Goal: Task Accomplishment & Management: Complete application form

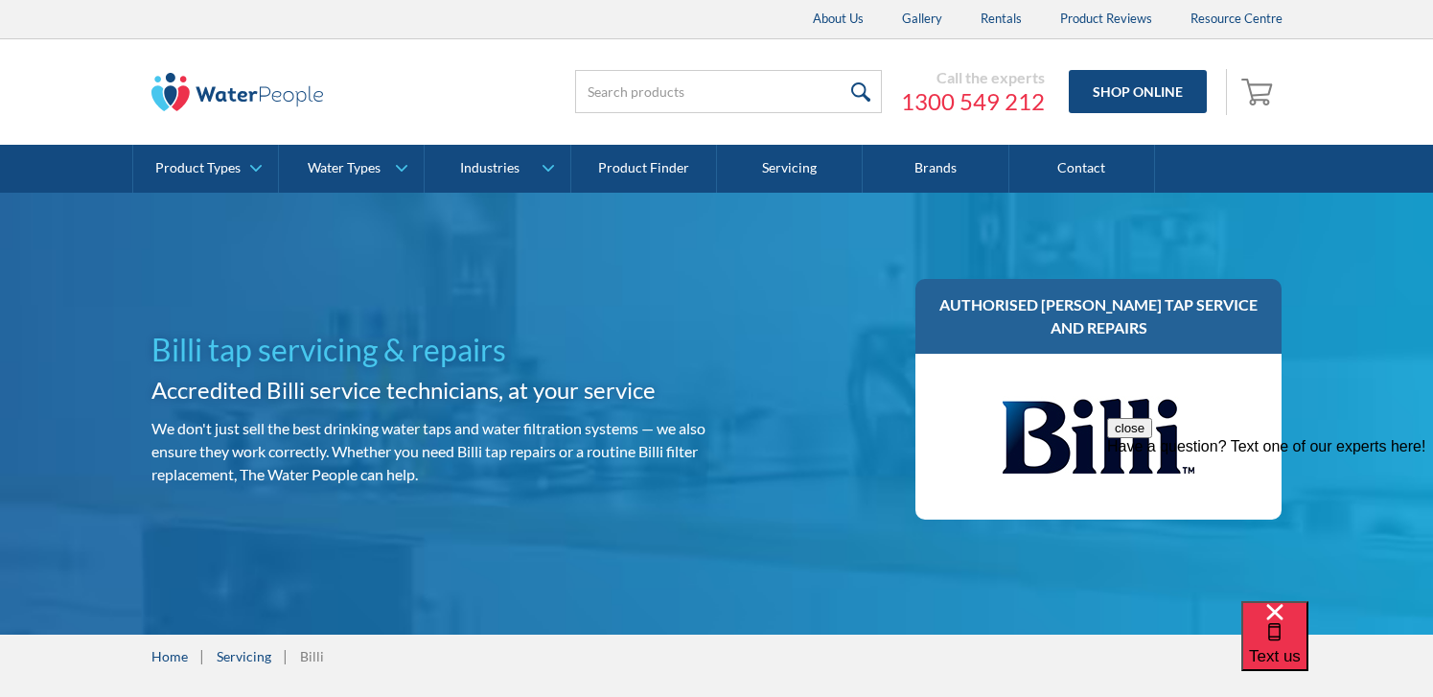
click at [1152, 438] on button "close" at bounding box center [1129, 428] width 45 height 20
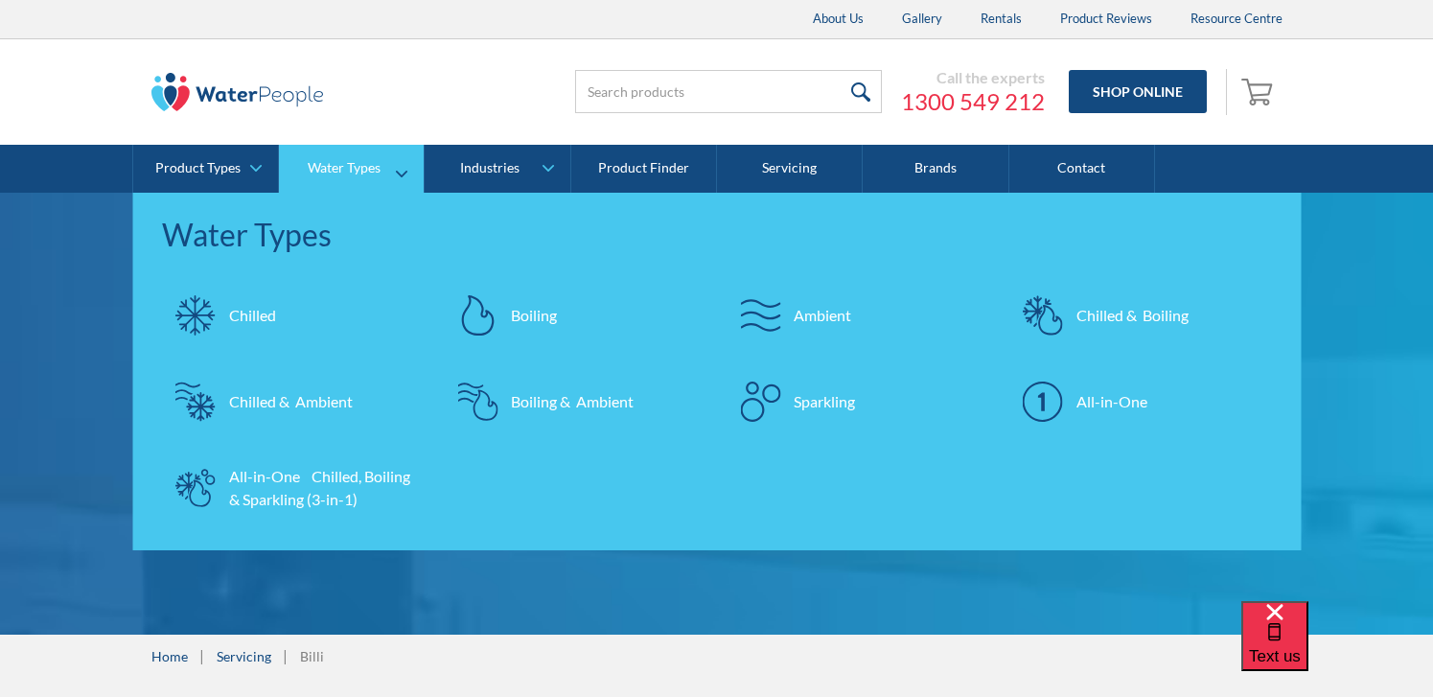
click at [251, 476] on div "All-in-One Chilled, Boiling & Sparkling (3-in-1)" at bounding box center [322, 488] width 187 height 46
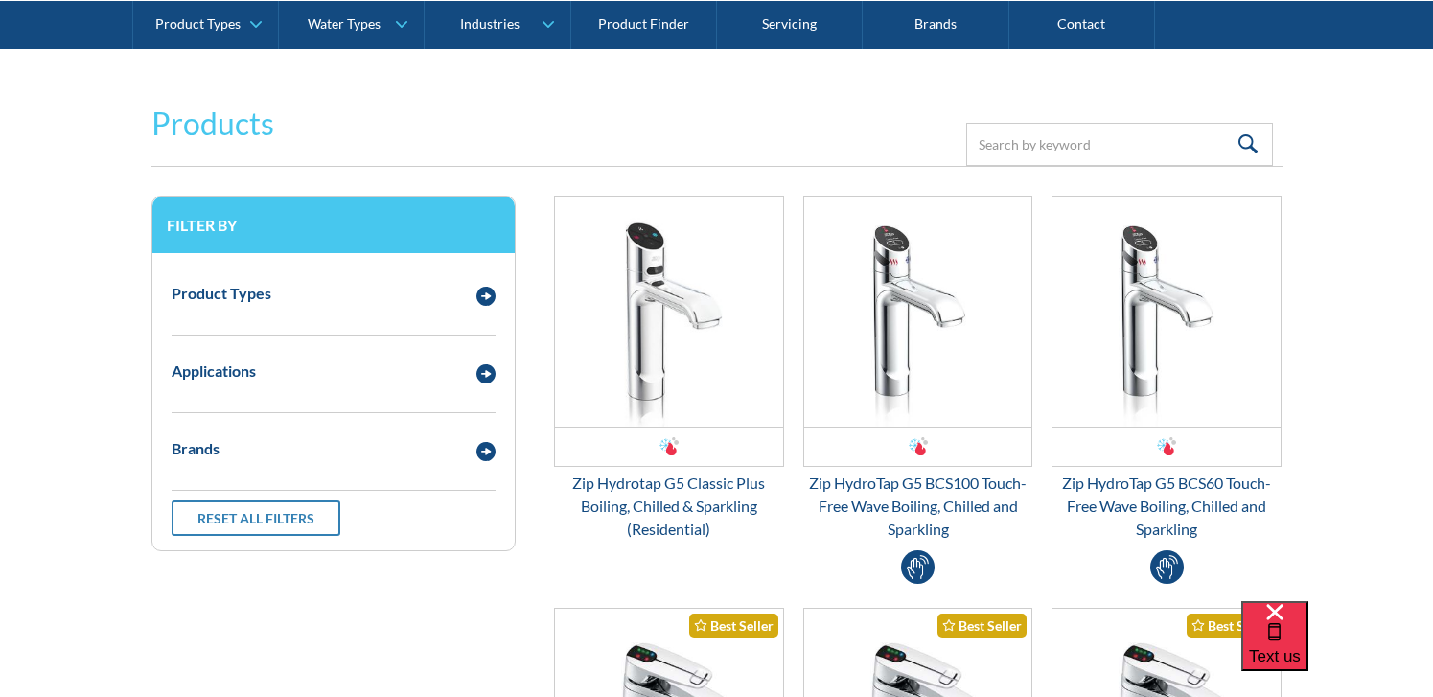
scroll to position [368, 0]
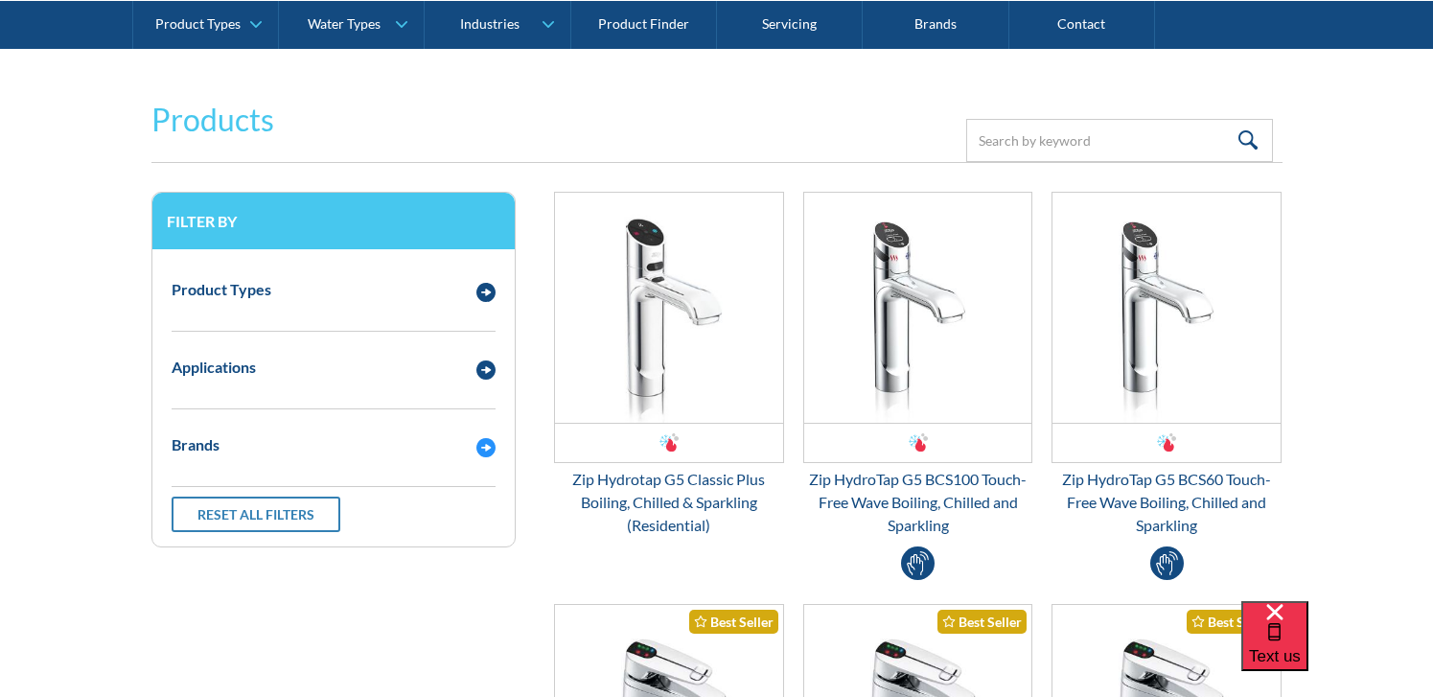
click at [486, 455] on img "Email Form 3" at bounding box center [485, 447] width 19 height 19
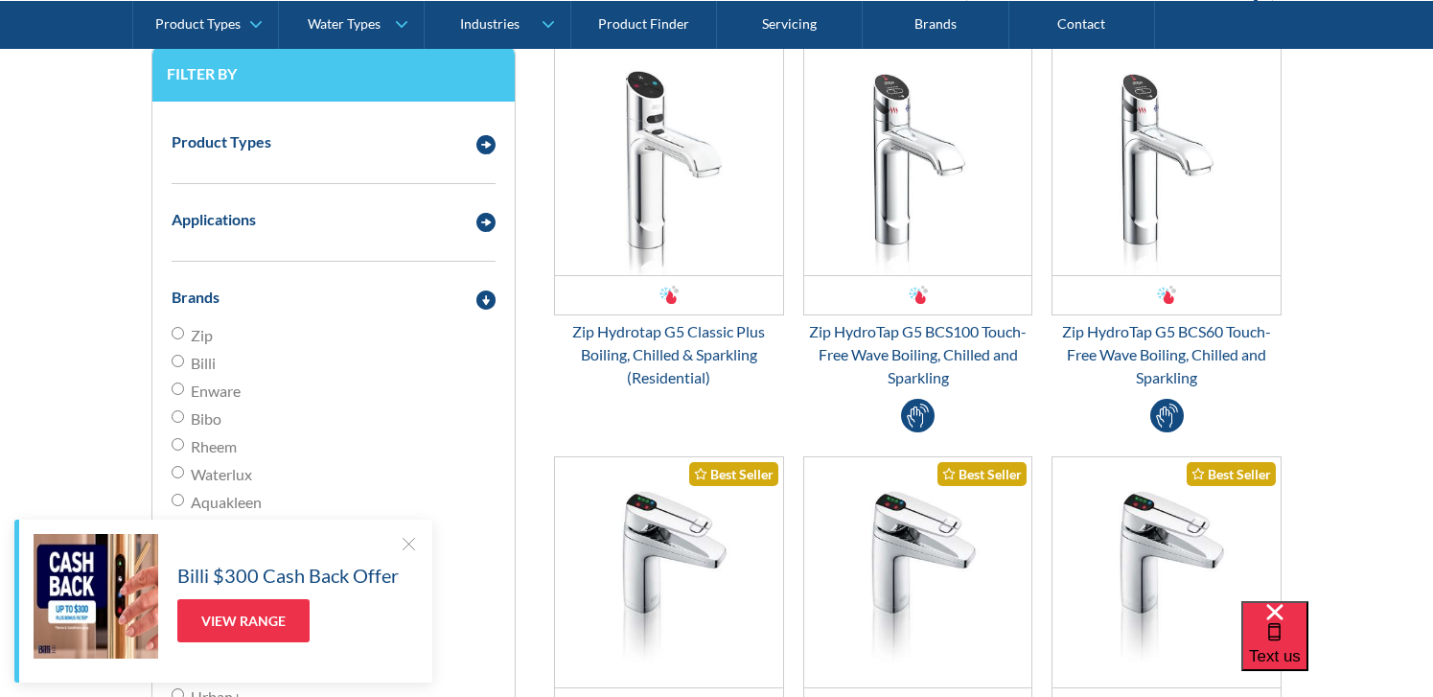
scroll to position [519, 0]
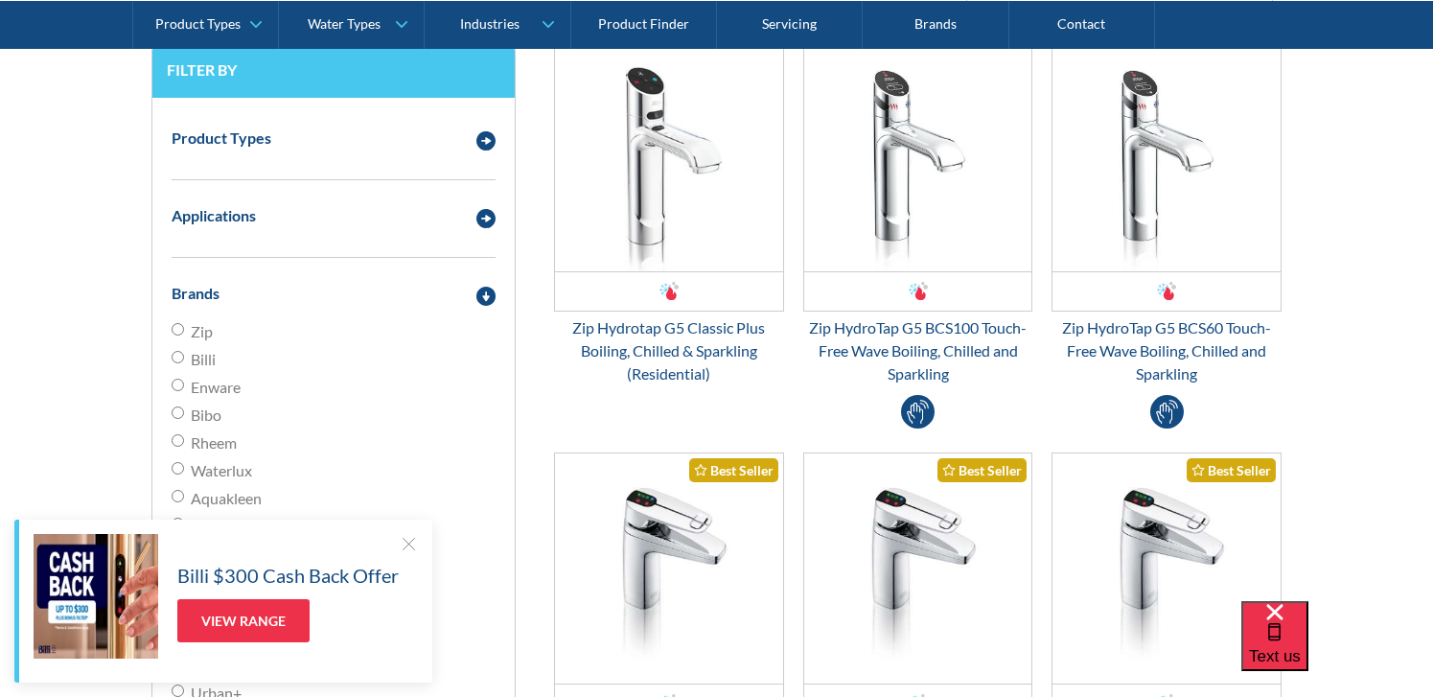
click at [401, 542] on div at bounding box center [408, 543] width 19 height 19
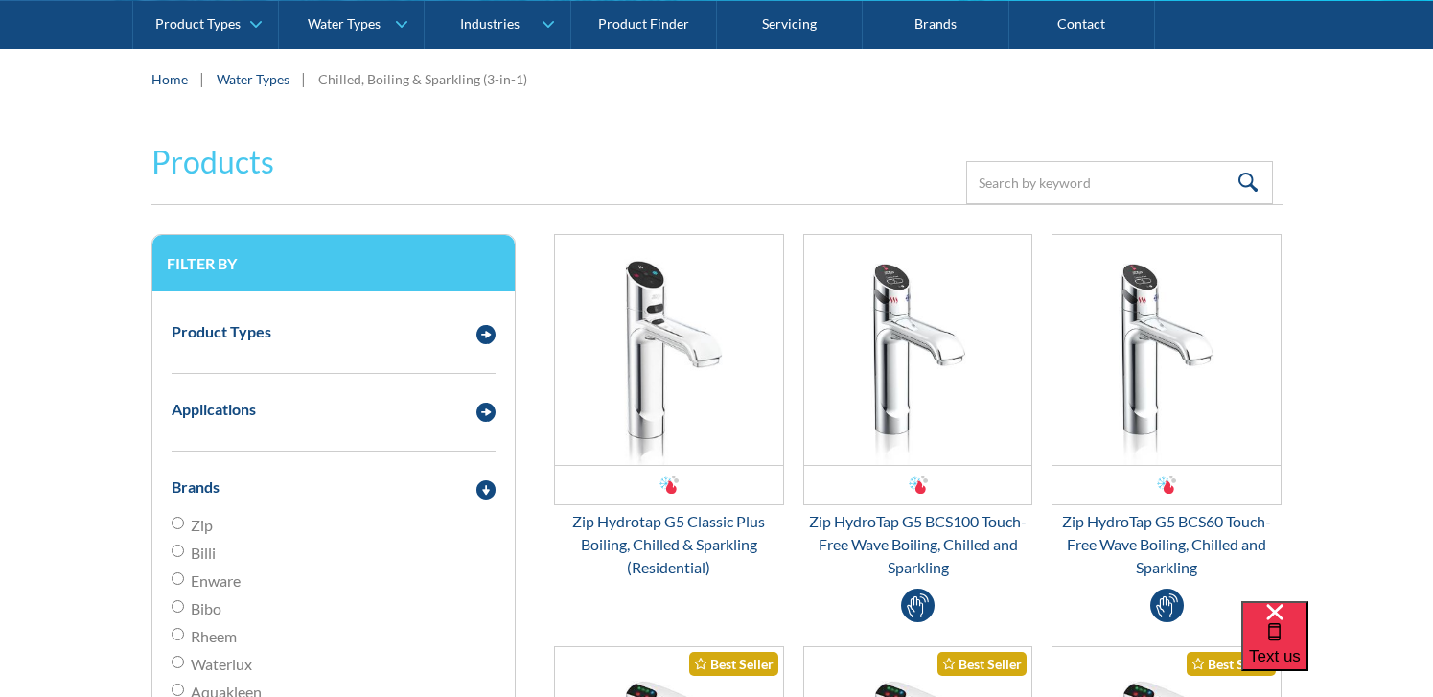
scroll to position [324, 0]
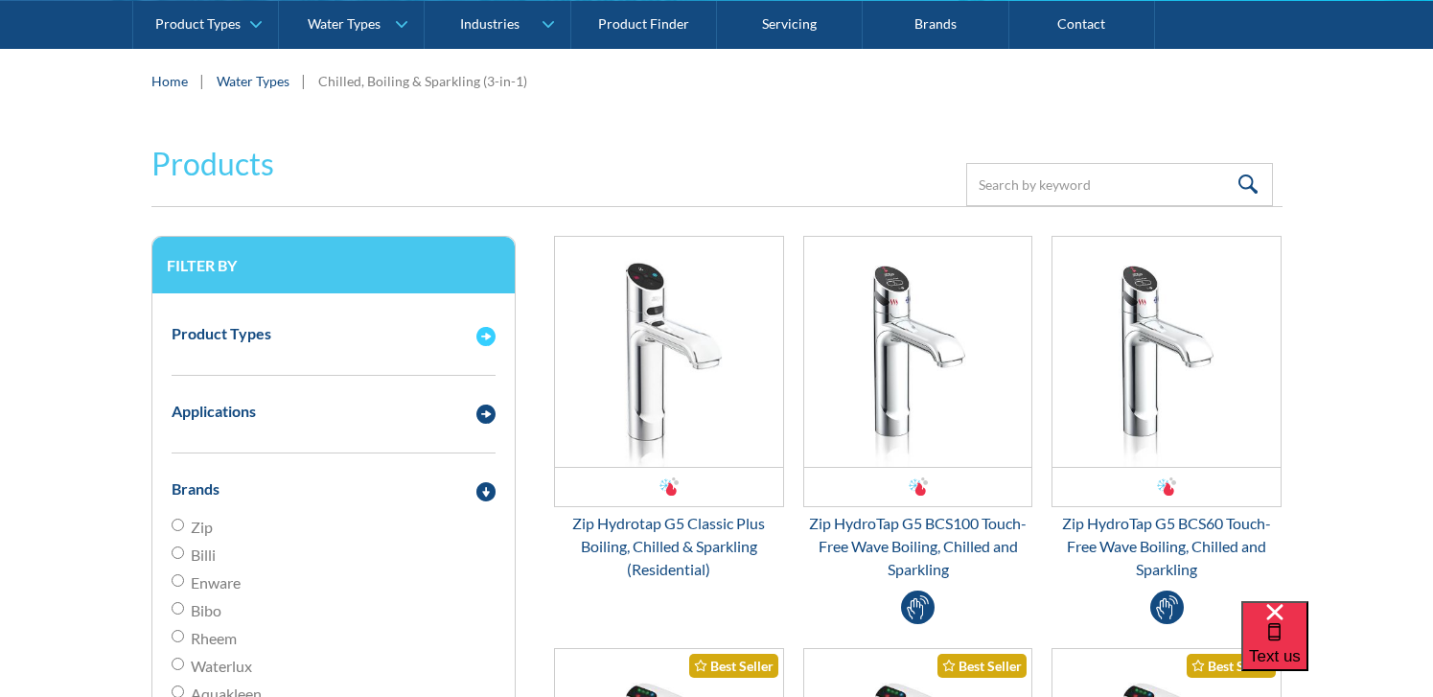
click at [482, 332] on img "Email Form 3" at bounding box center [485, 336] width 19 height 19
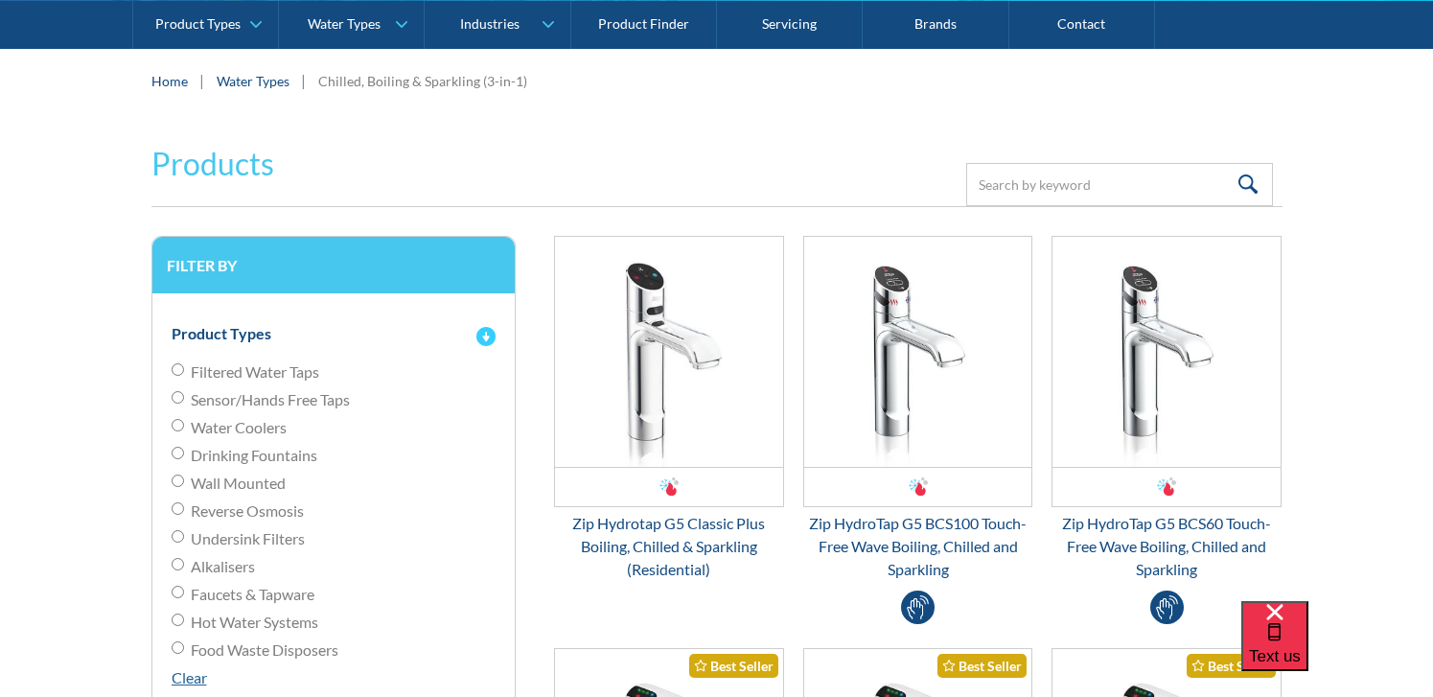
click at [486, 336] on img "Email Form 3" at bounding box center [485, 336] width 19 height 19
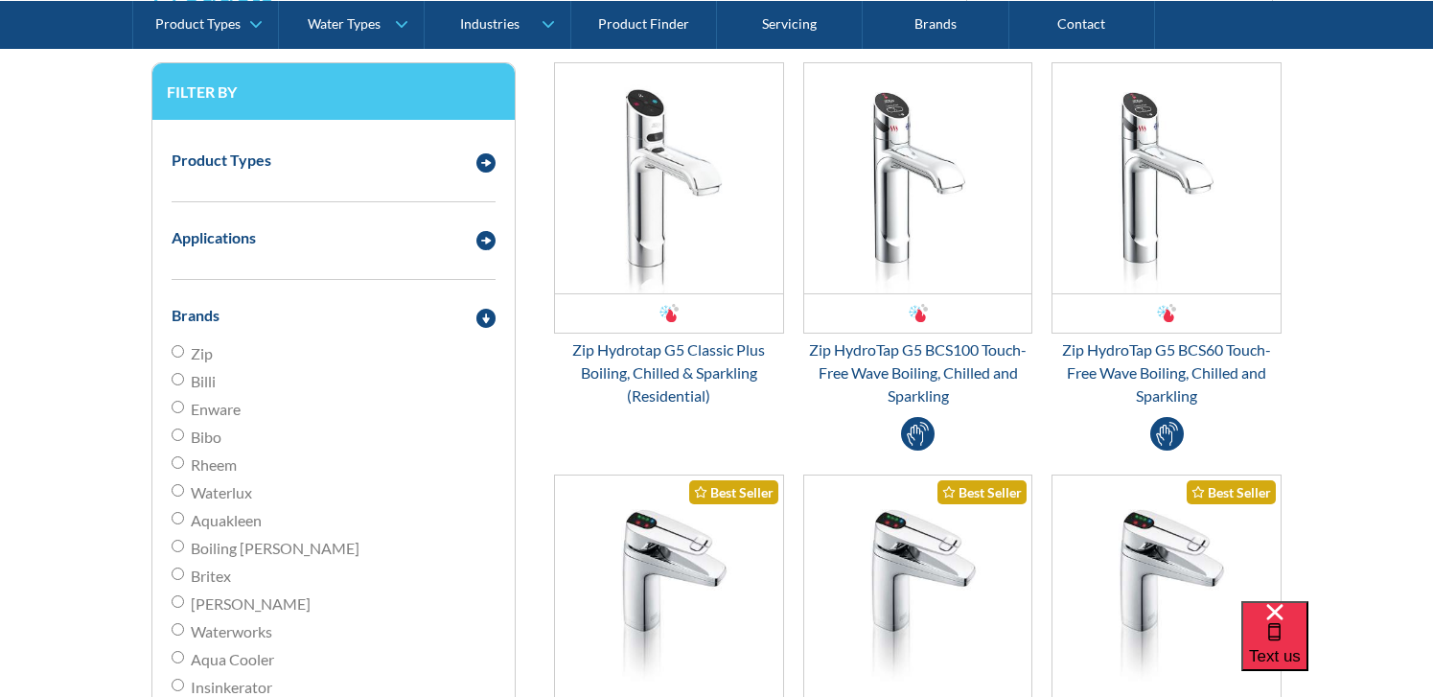
scroll to position [513, 0]
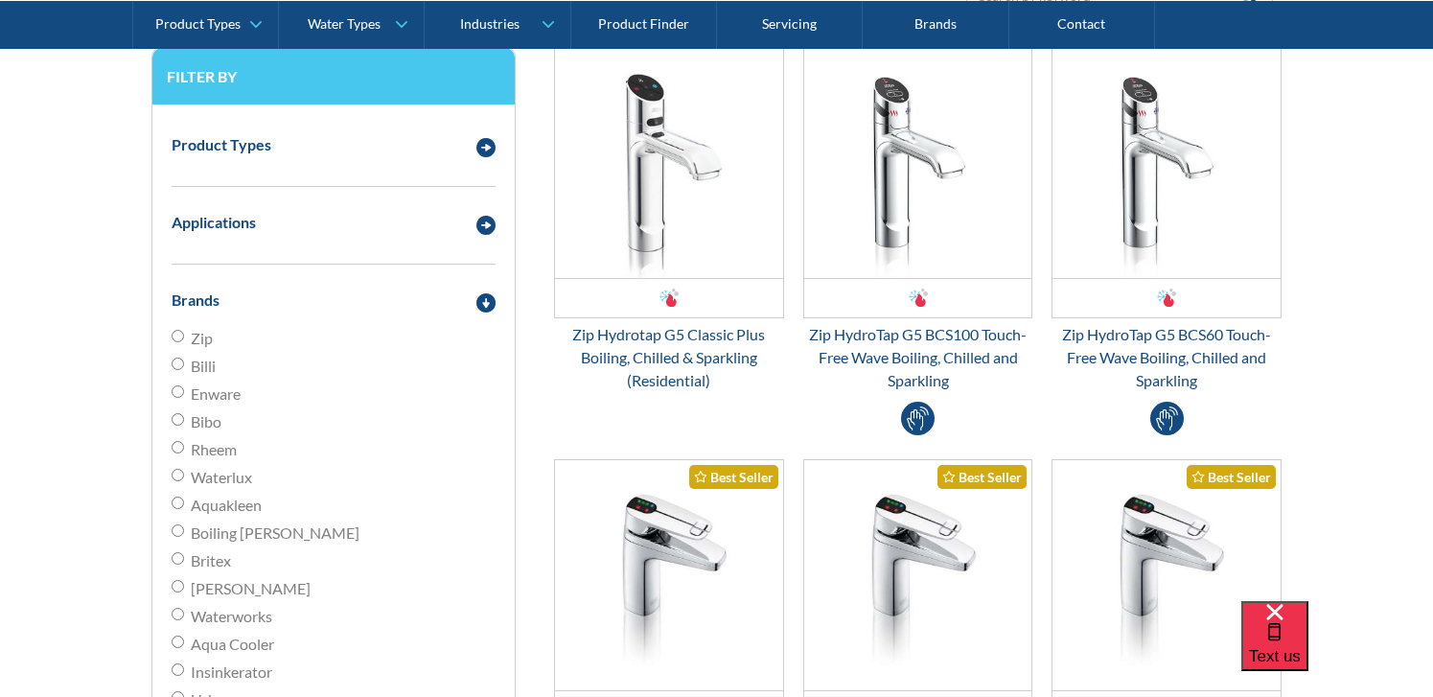
click at [172, 365] on input "Billi" at bounding box center [178, 363] width 12 height 12
radio input "true"
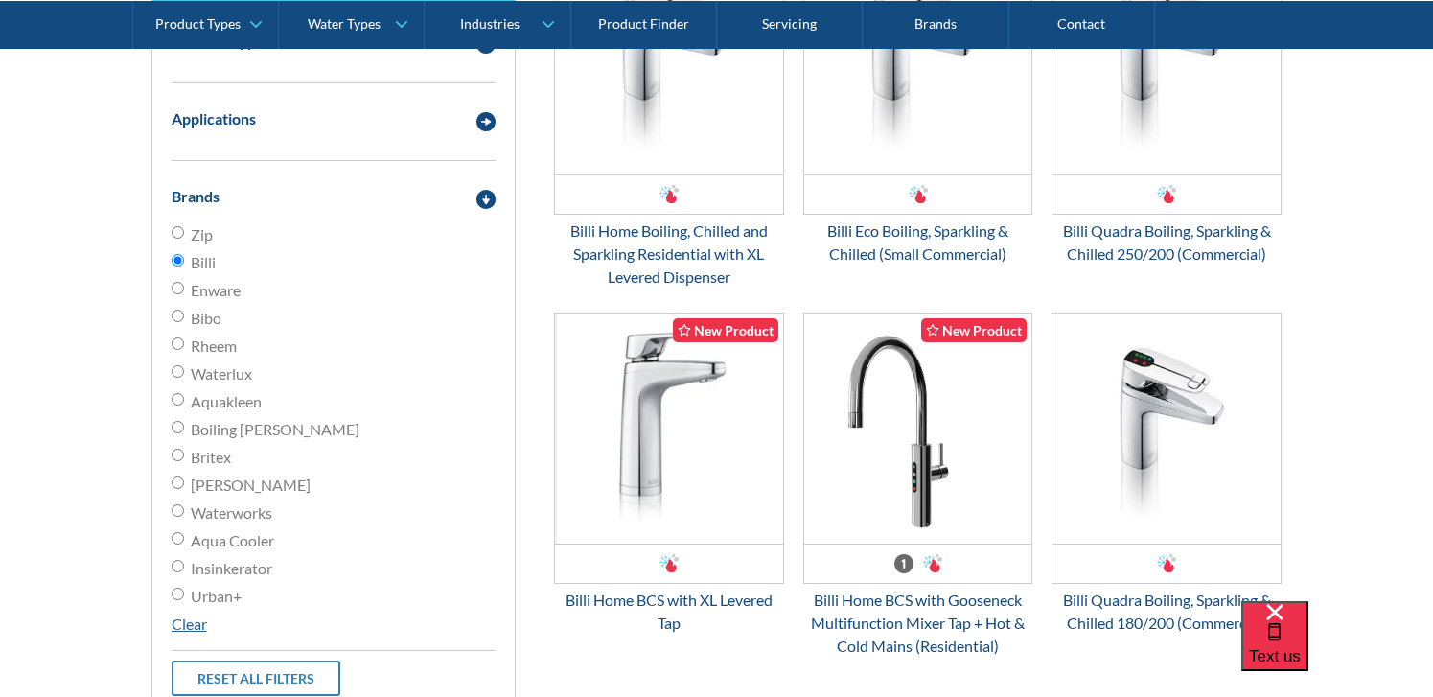
scroll to position [621, 0]
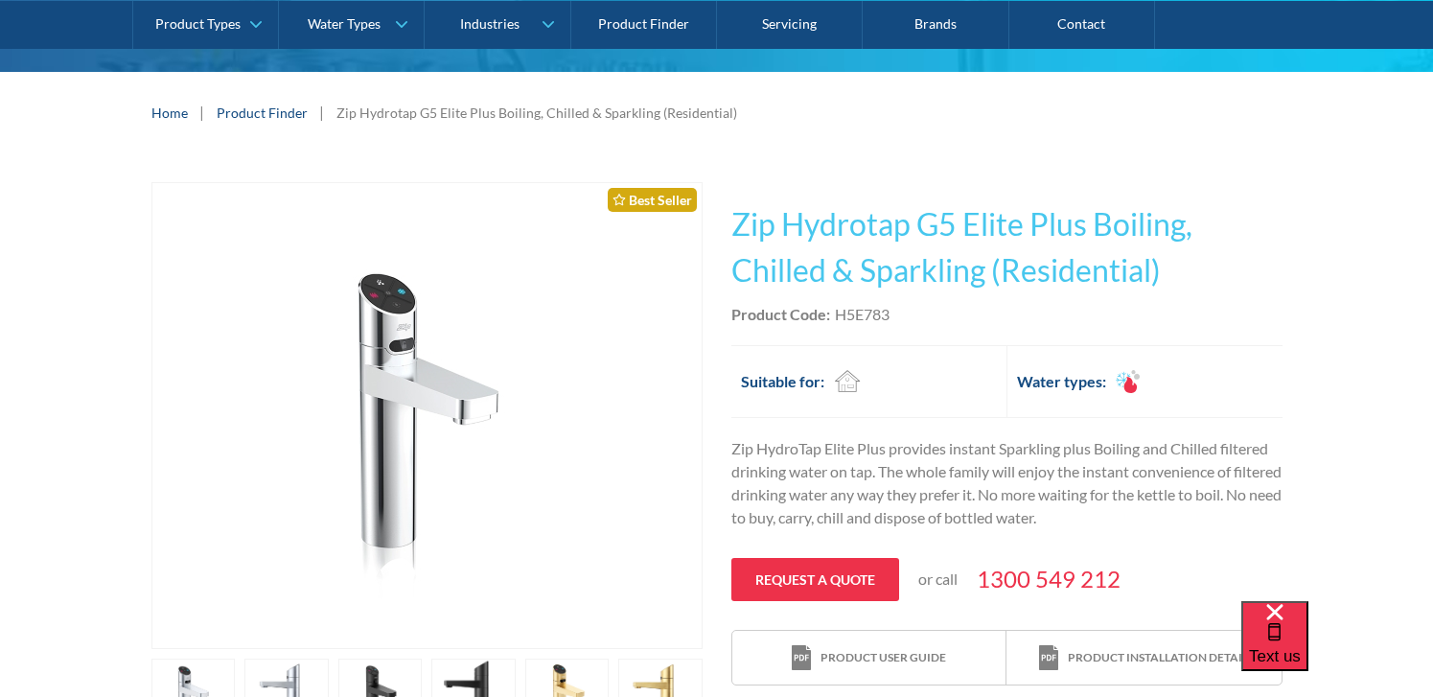
scroll to position [447, 0]
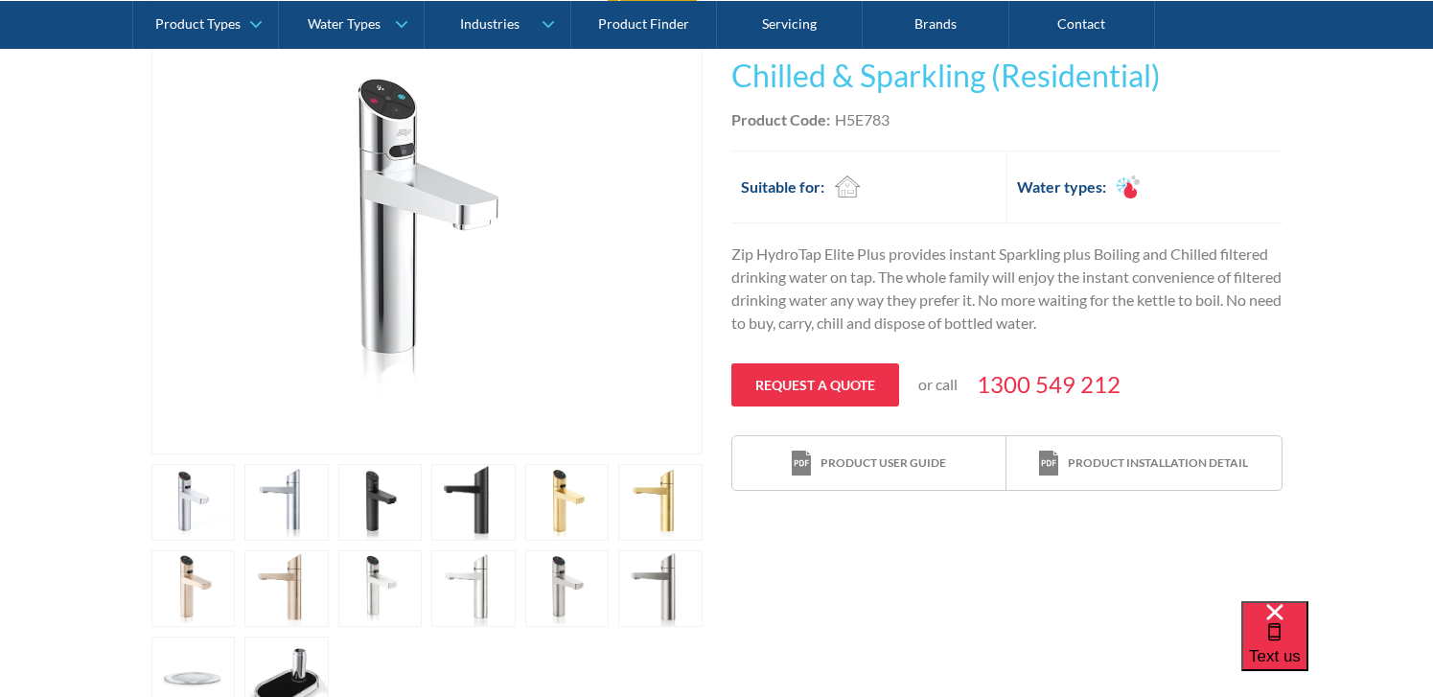
click at [389, 514] on link "open lightbox" at bounding box center [380, 502] width 84 height 77
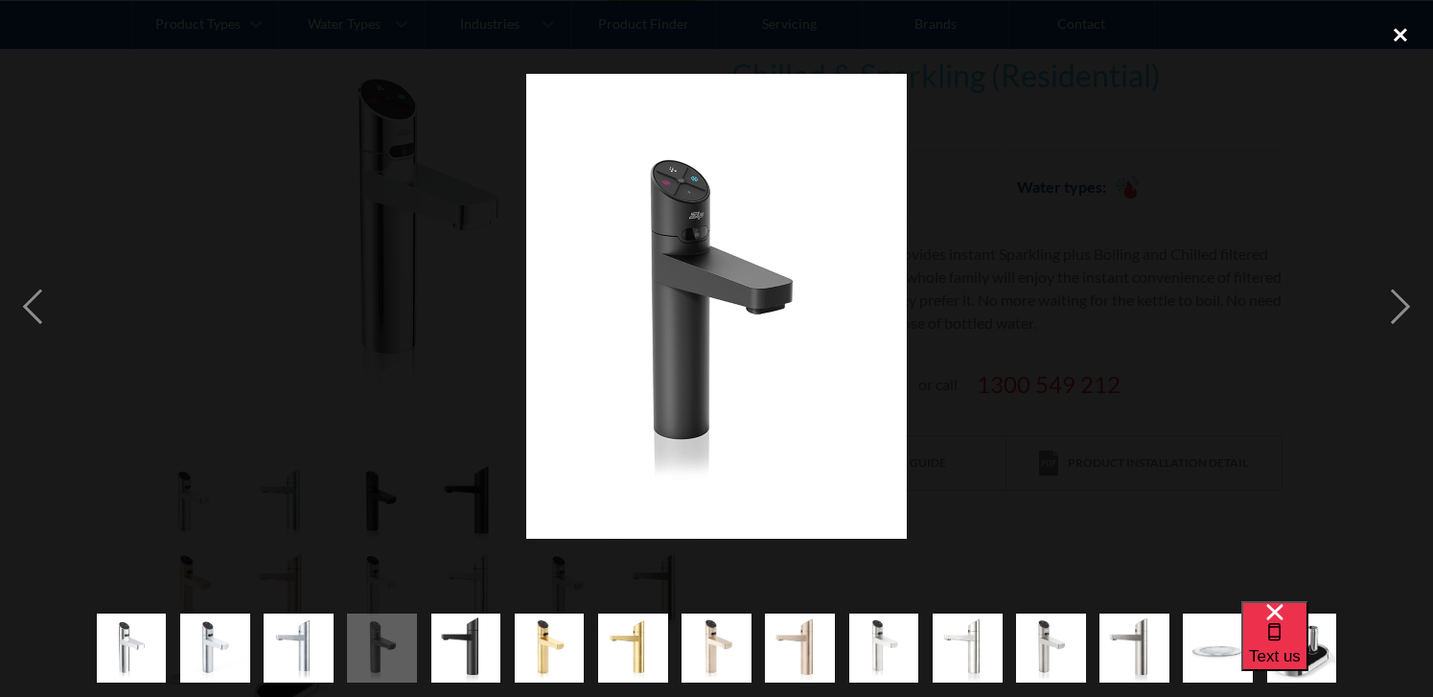
click at [1404, 31] on div "close lightbox" at bounding box center [1399, 35] width 65 height 42
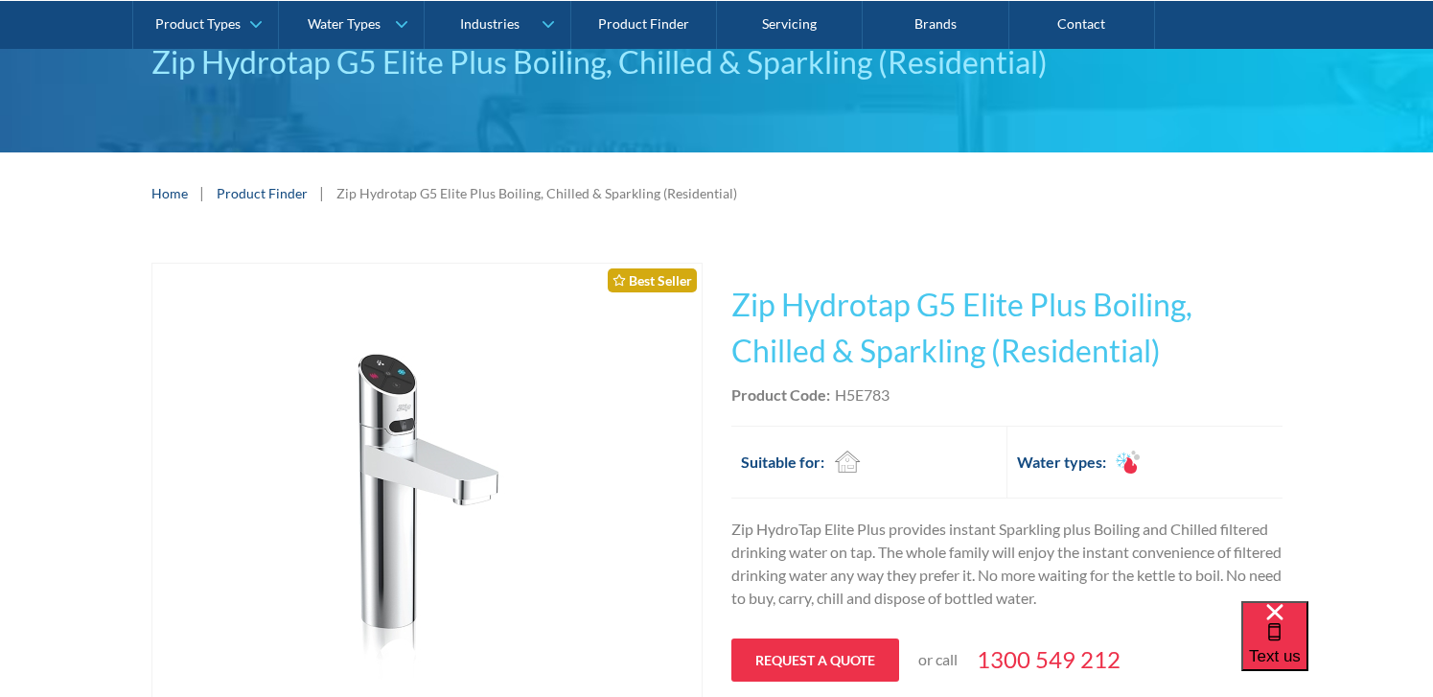
scroll to position [162, 0]
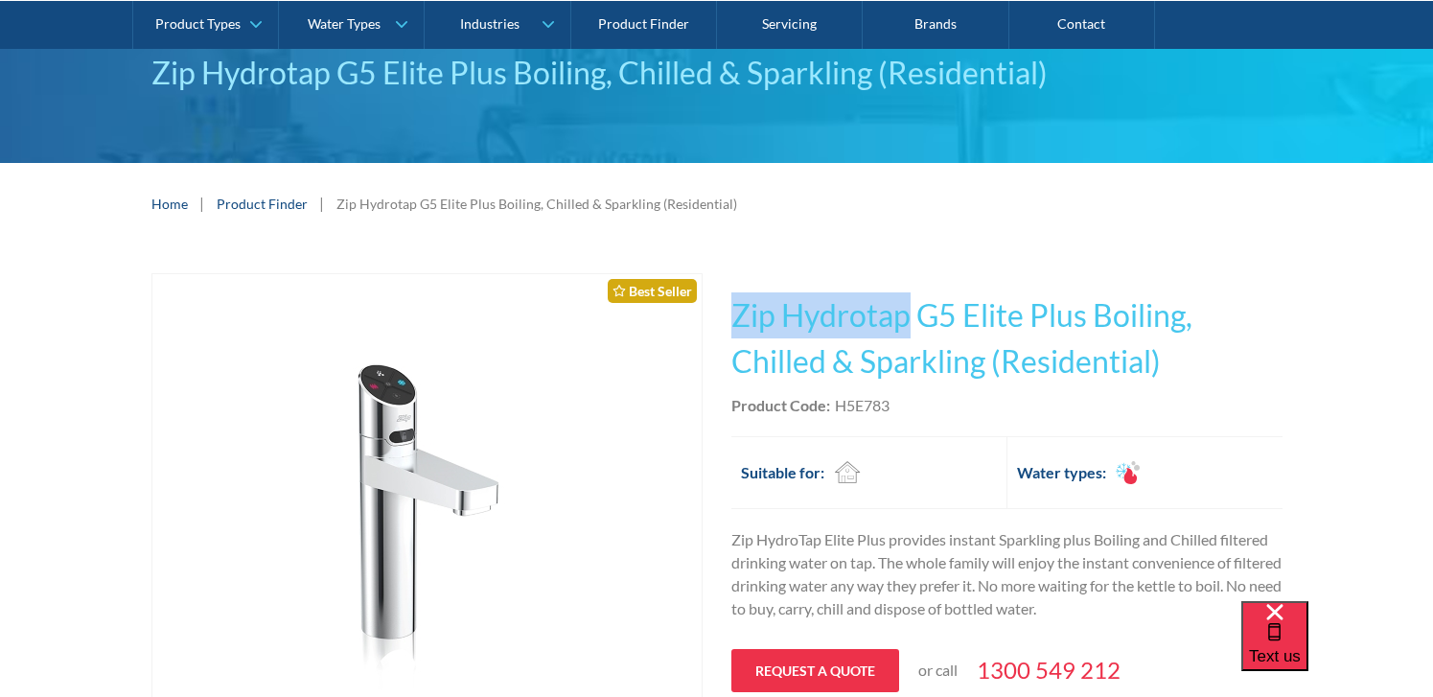
drag, startPoint x: 907, startPoint y: 320, endPoint x: 724, endPoint y: 319, distance: 183.0
click at [724, 319] on div "Play video Fits Most Brands Best Seller No items found. This tap design is incl…" at bounding box center [716, 635] width 1131 height 725
copy h1 "Zip Hydrotap"
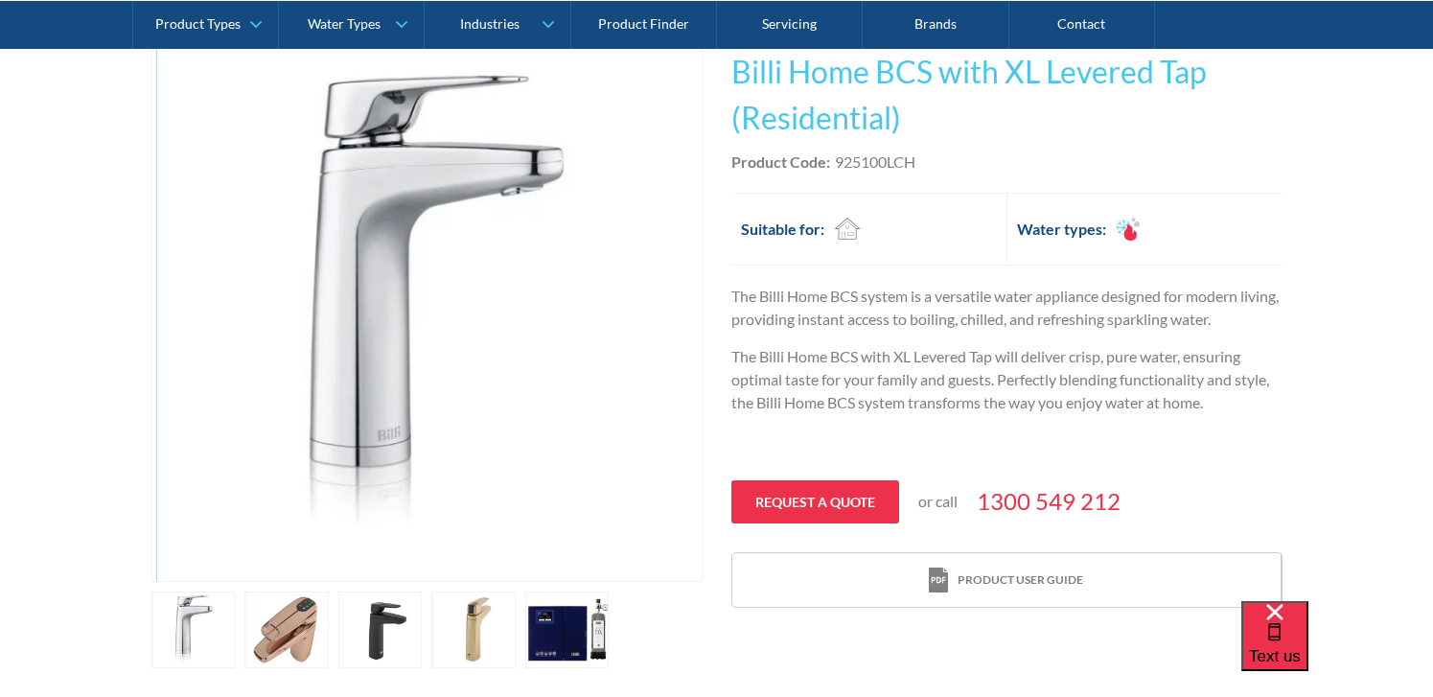
scroll to position [498, 0]
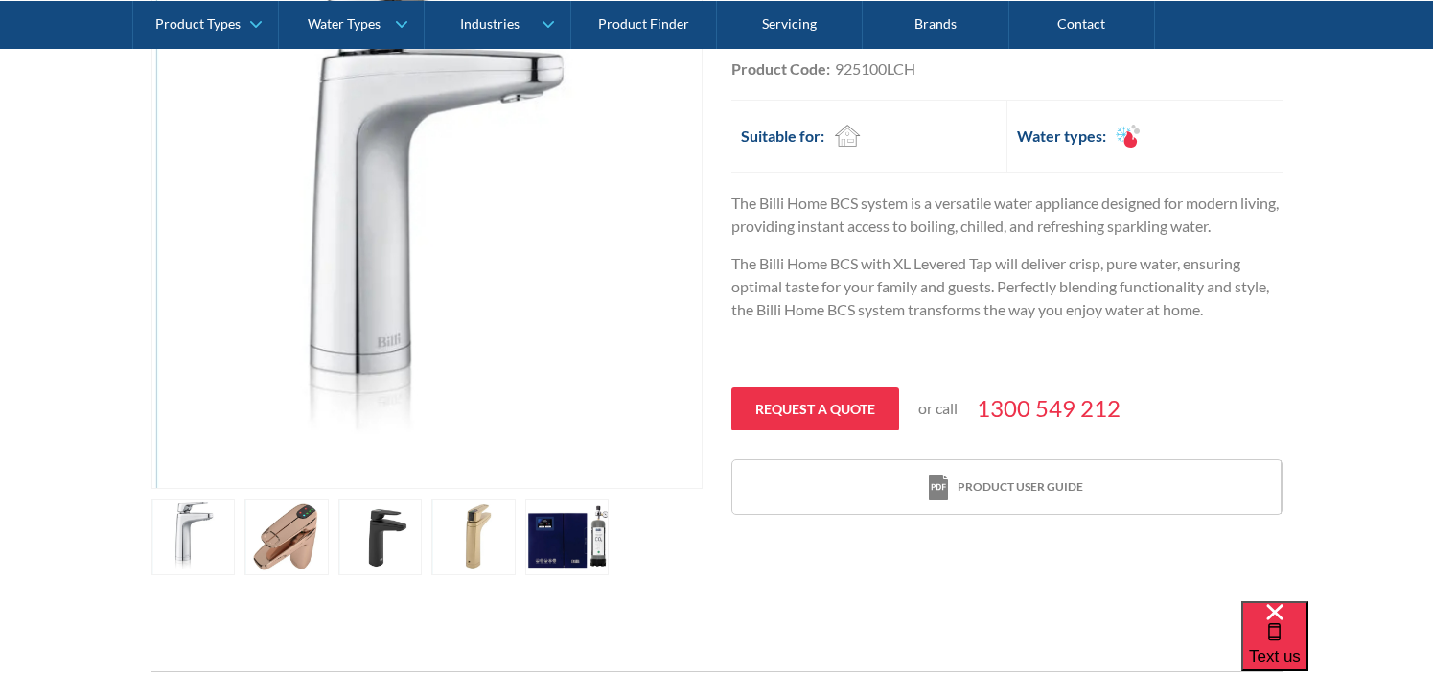
click at [381, 545] on link "open lightbox" at bounding box center [380, 536] width 84 height 77
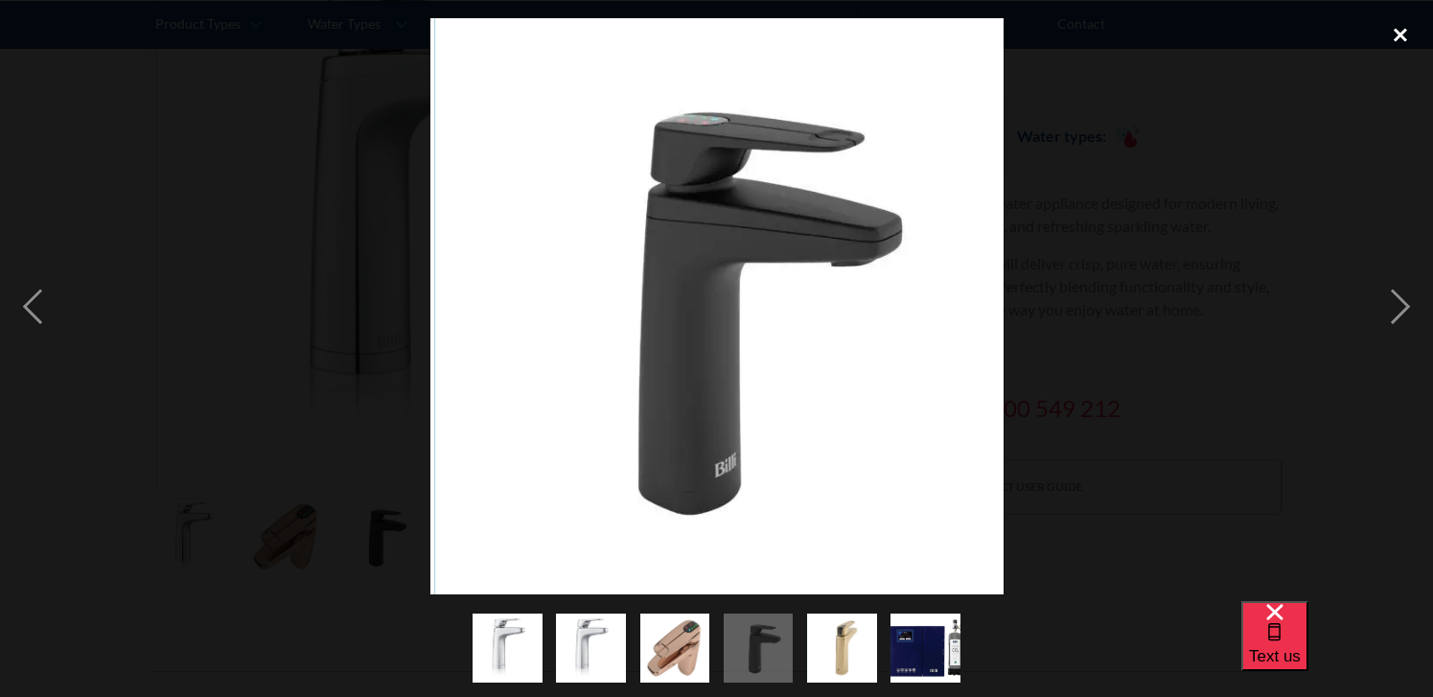
click at [1396, 35] on div "close lightbox" at bounding box center [1399, 35] width 65 height 42
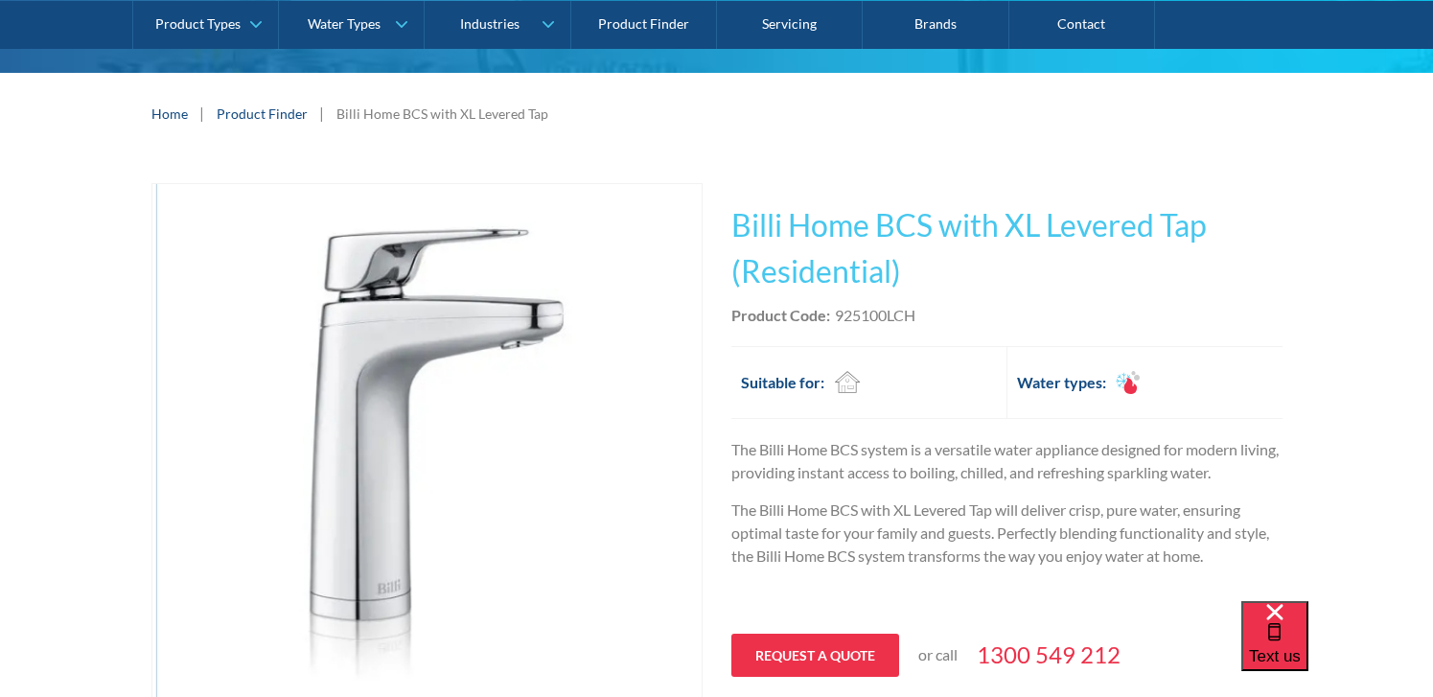
scroll to position [0, 0]
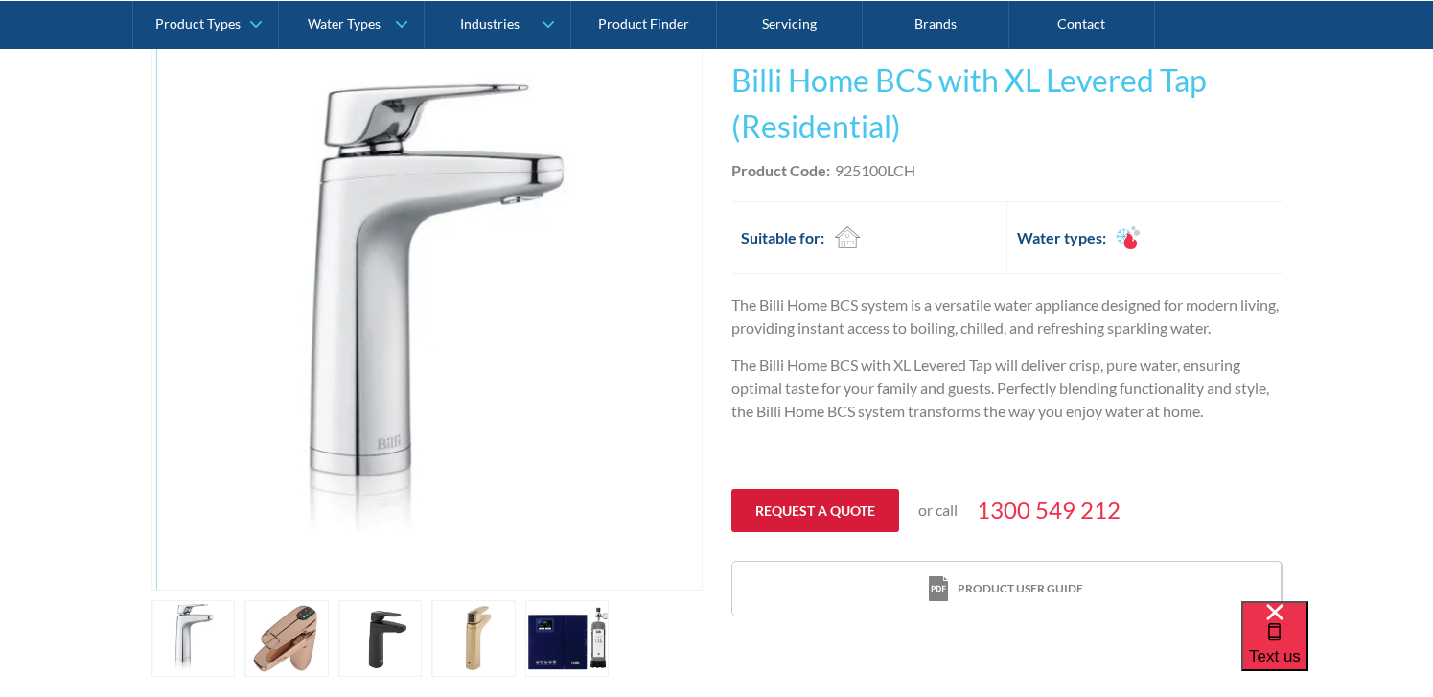
click at [803, 518] on link "Request a quote" at bounding box center [815, 510] width 168 height 43
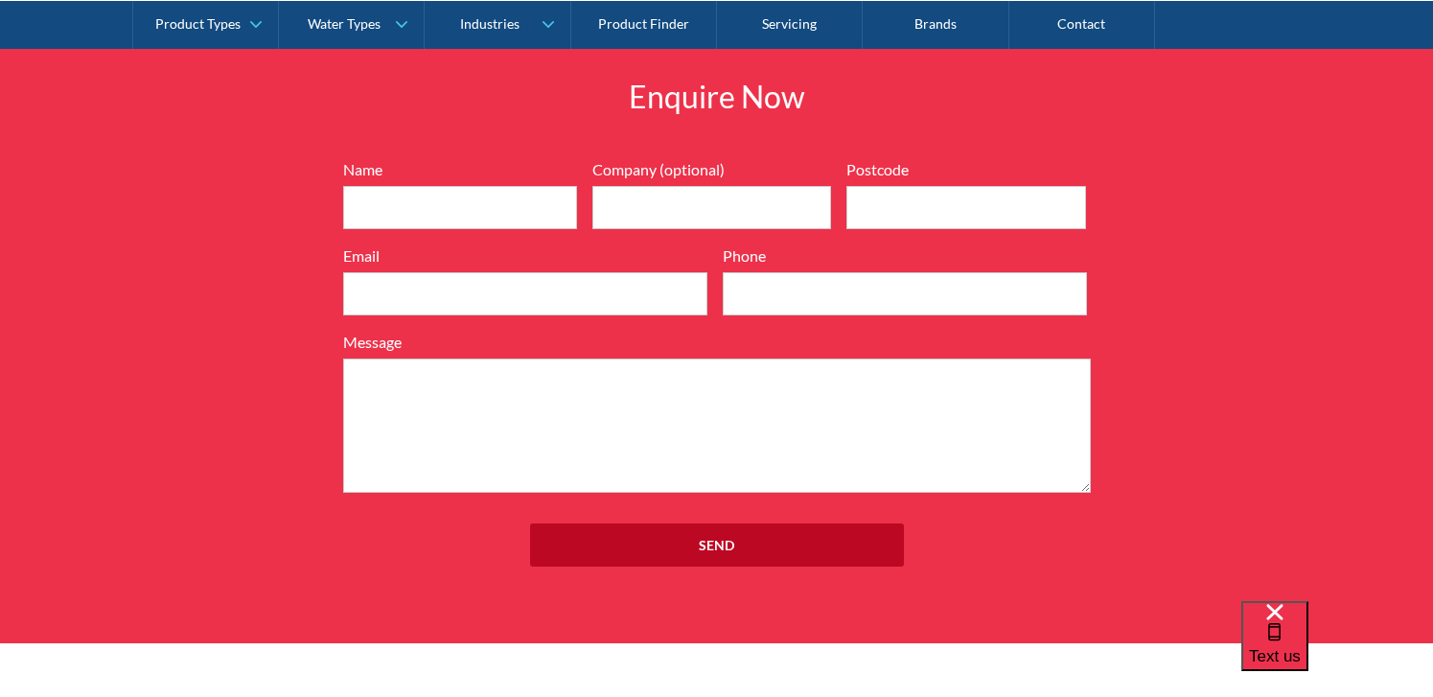
scroll to position [2174, 0]
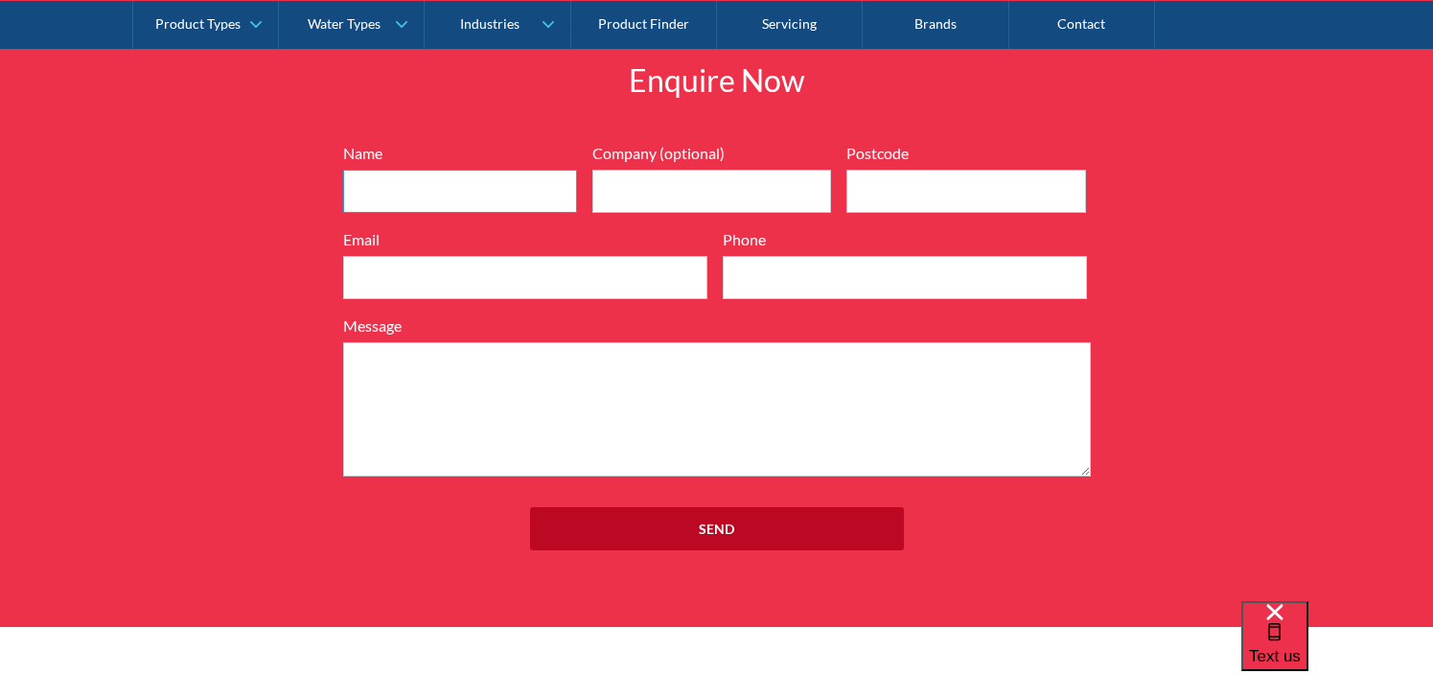
click at [401, 184] on input "Name" at bounding box center [460, 191] width 234 height 43
type input "Channelle Calderwood"
type input "3121"
type input "0424414038"
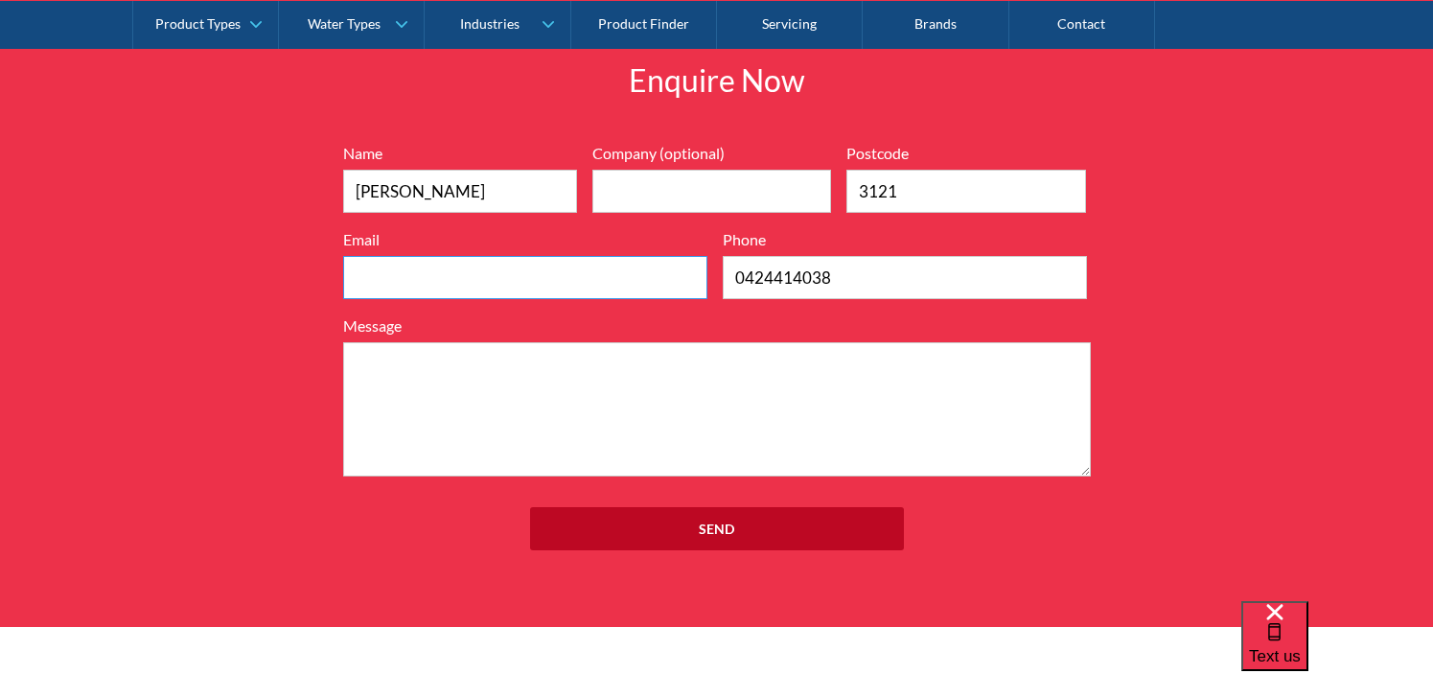
click at [411, 275] on input "Email" at bounding box center [525, 277] width 364 height 43
type input "channelle@overport.com.au"
click at [392, 365] on textarea "Message" at bounding box center [716, 409] width 747 height 134
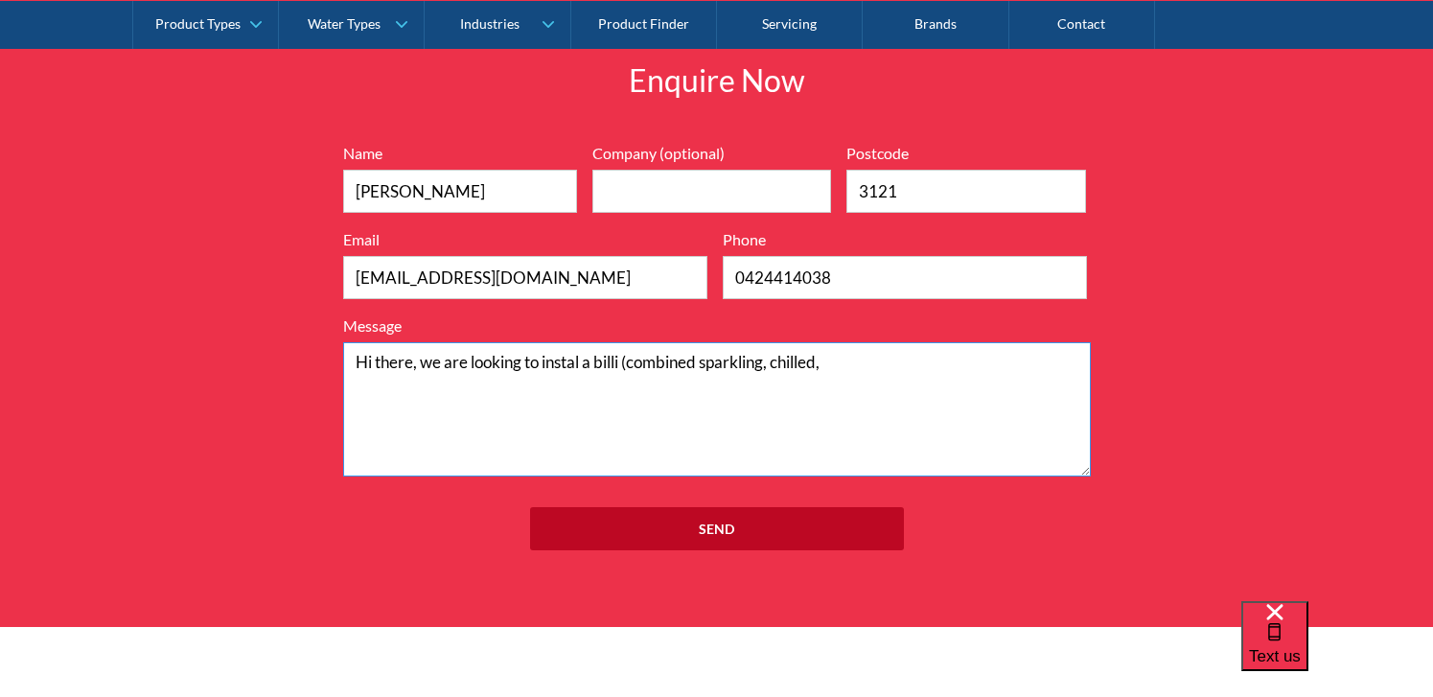
drag, startPoint x: 777, startPoint y: 360, endPoint x: 887, endPoint y: 360, distance: 110.2
click at [887, 360] on textarea "Hi there, we are looking to instal a billi (combined sparkling, chilled," at bounding box center [716, 409] width 747 height 134
click at [603, 364] on textarea "Hi there, we are looking to instal a billi (combined sparkling & boiling tap)." at bounding box center [716, 409] width 747 height 134
click at [924, 355] on textarea "Hi there, we are looking to instal a Billi (combined sparkling & boiling tap)." at bounding box center [716, 409] width 747 height 134
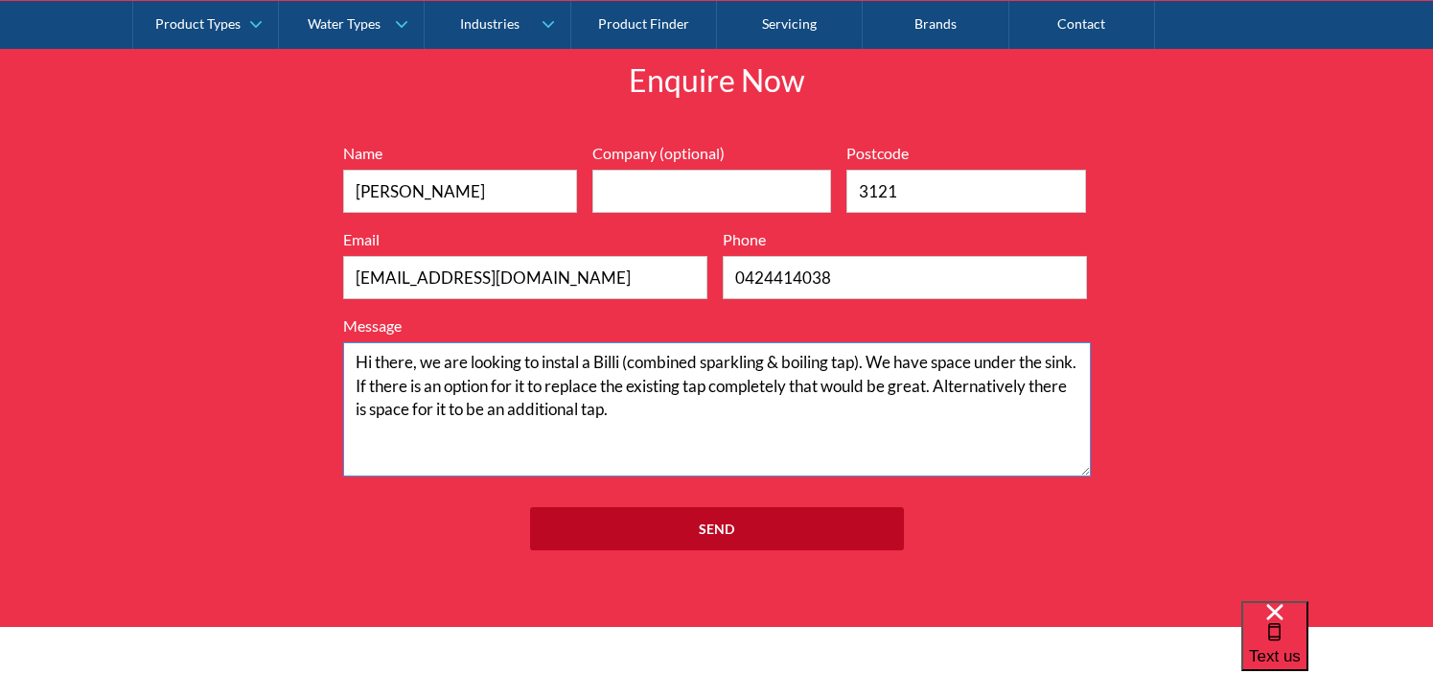
click at [582, 362] on textarea "Hi there, we are looking to instal a Billi (combined sparkling & boiling tap). …" at bounding box center [716, 409] width 747 height 134
click at [872, 356] on textarea "Hi there, we are looking to install a Billi (combined sparkling & boiling tap).…" at bounding box center [716, 409] width 747 height 134
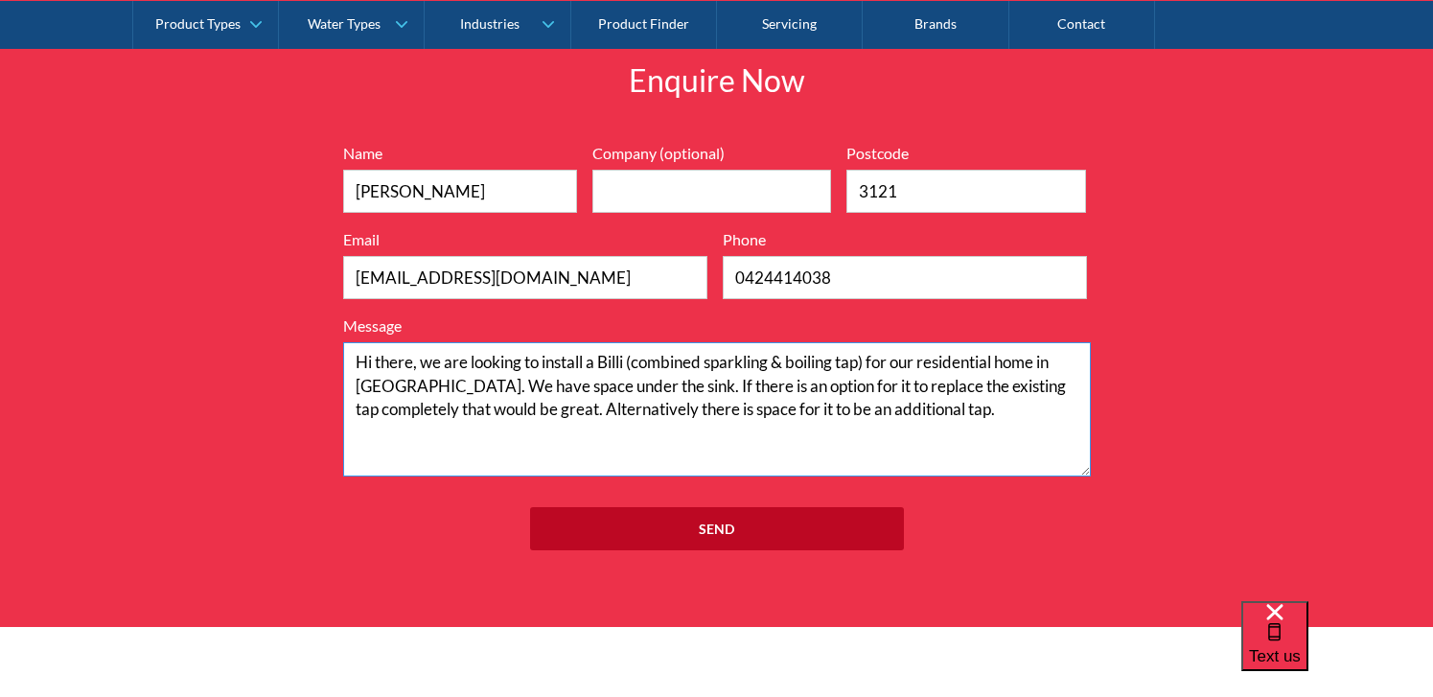
click at [674, 410] on textarea "Hi there, we are looking to install a Billi (combined sparkling & boiling tap) …" at bounding box center [716, 409] width 747 height 134
click at [986, 409] on textarea "Hi there, we are looking to install a Billi (combined sparkling & boiling tap) …" at bounding box center [716, 409] width 747 height 134
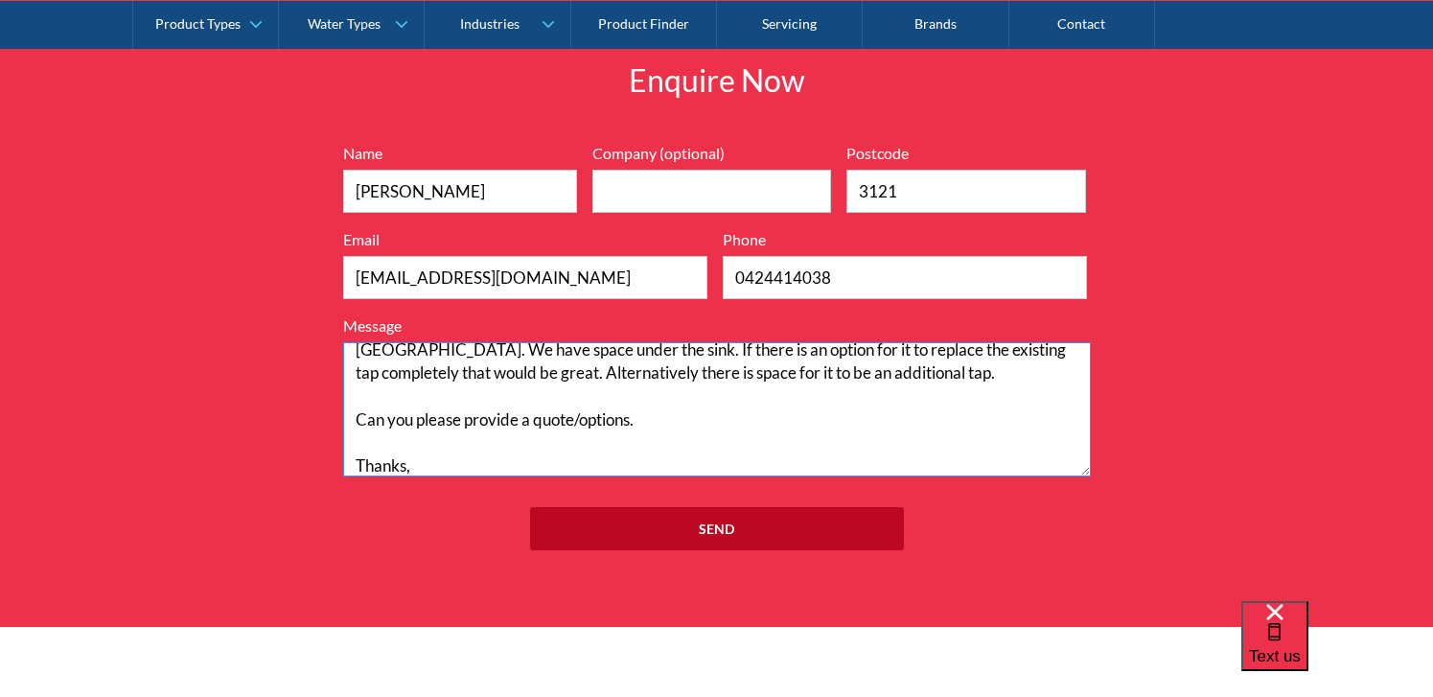
scroll to position [0, 0]
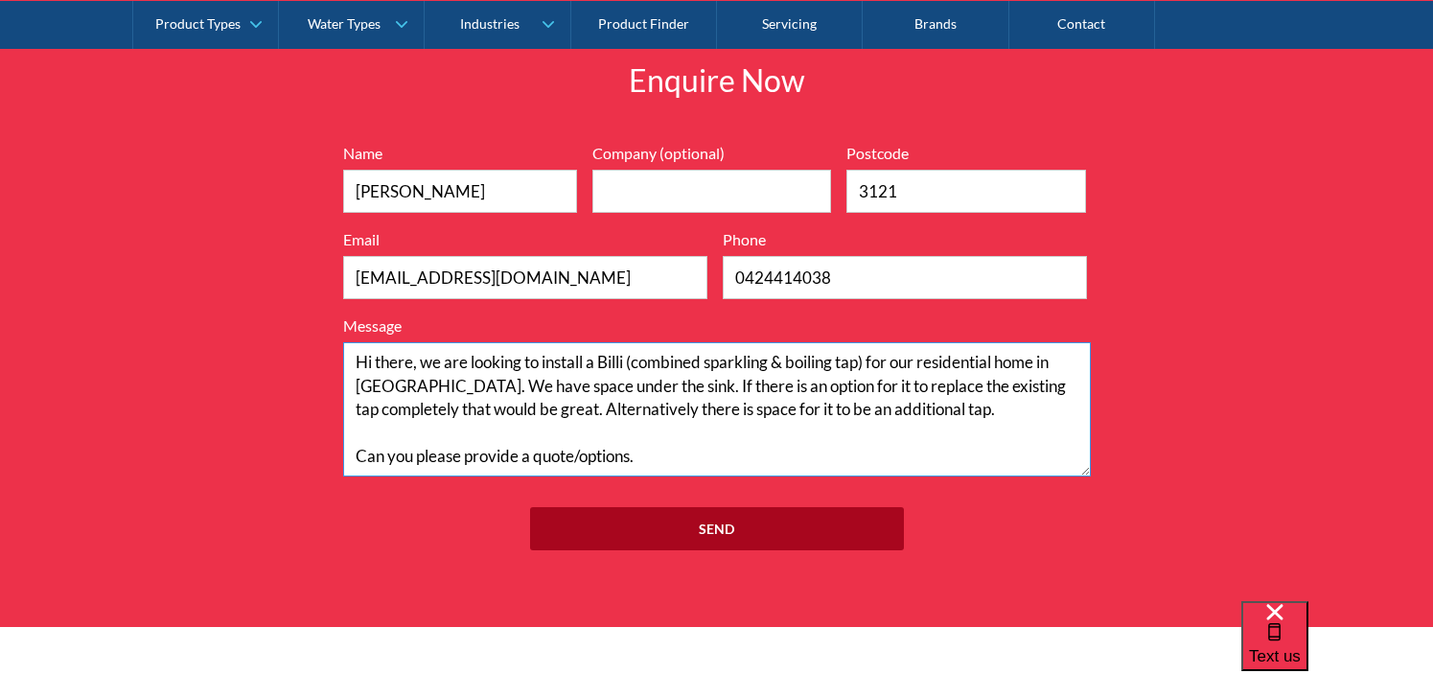
type textarea "Hi there, we are looking to install a Billi (combined sparkling & boiling tap) …"
click at [692, 529] on input "Send" at bounding box center [717, 528] width 374 height 43
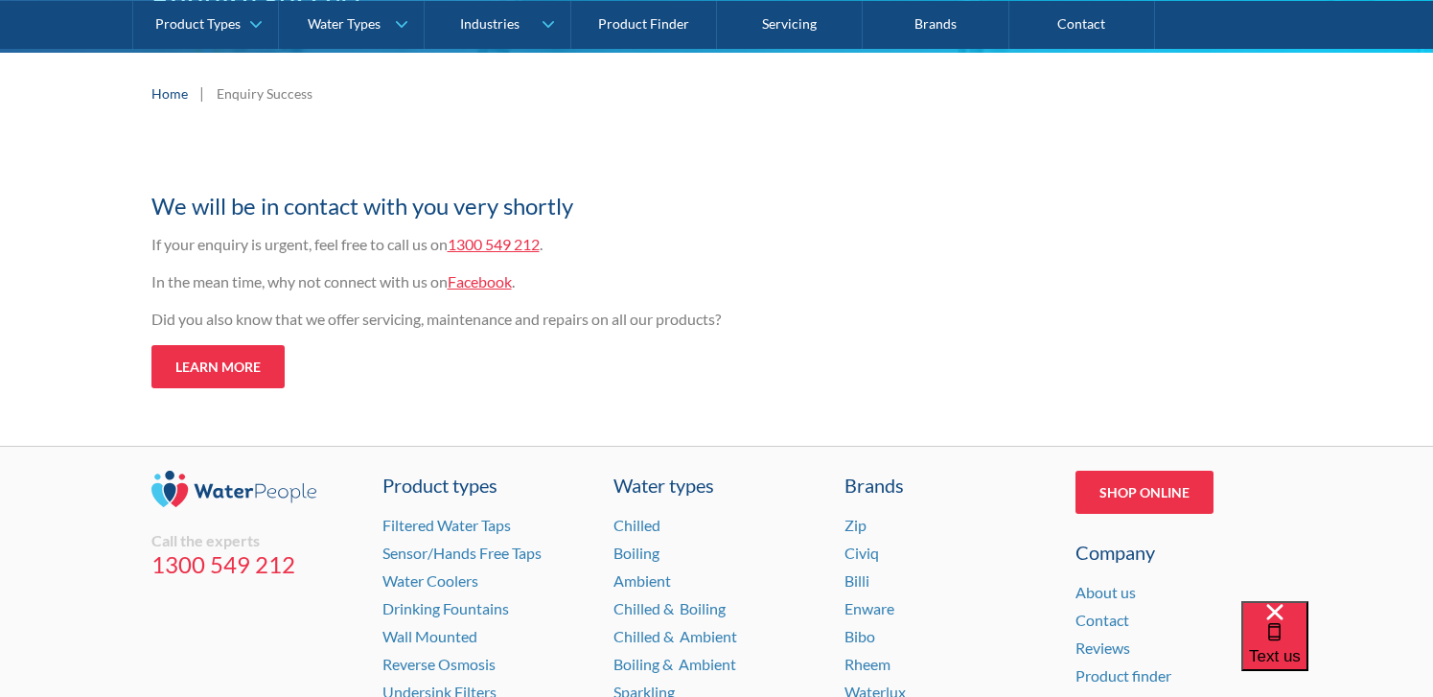
scroll to position [294, 0]
